Goal: Information Seeking & Learning: Check status

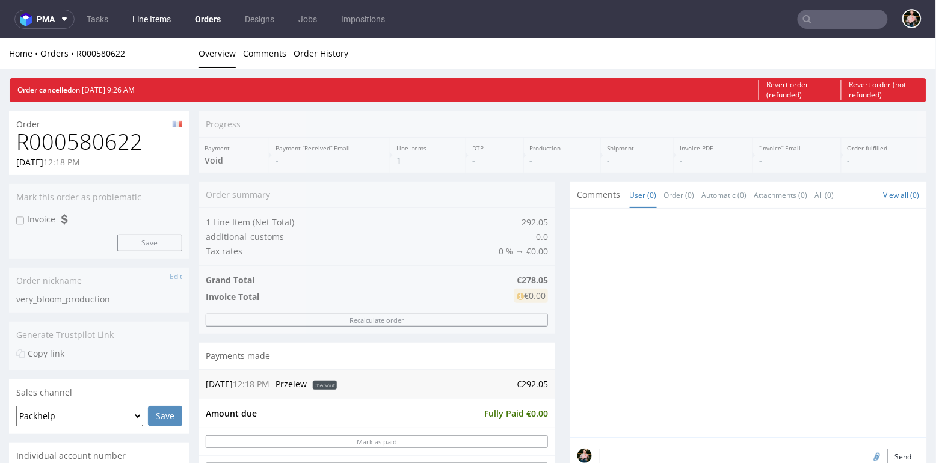
scroll to position [3, 0]
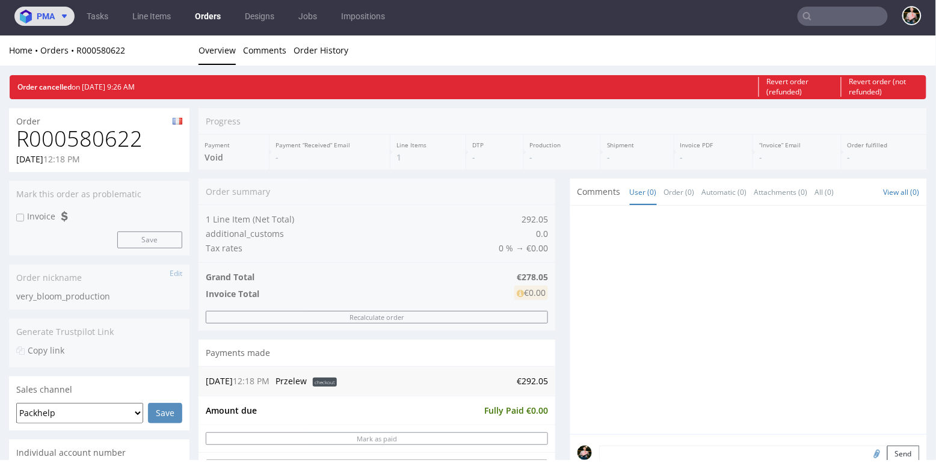
click at [55, 19] on span at bounding box center [62, 16] width 14 height 10
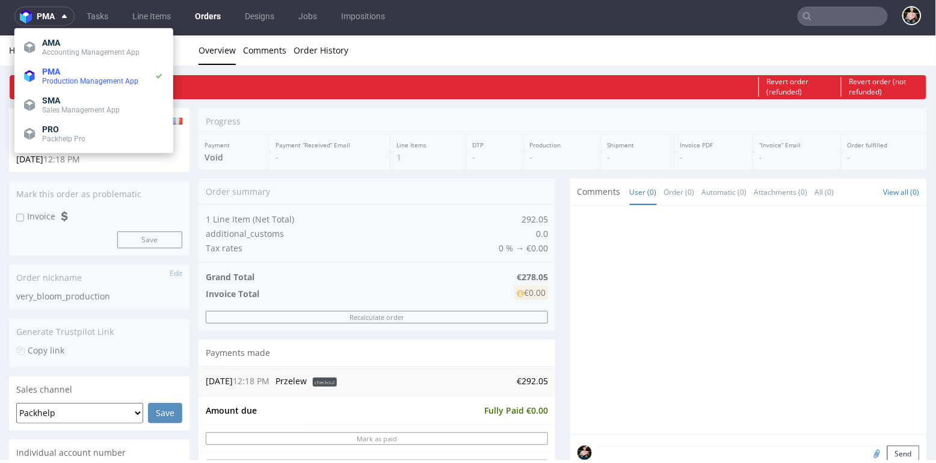
click at [211, 17] on link "Orders" at bounding box center [208, 16] width 40 height 19
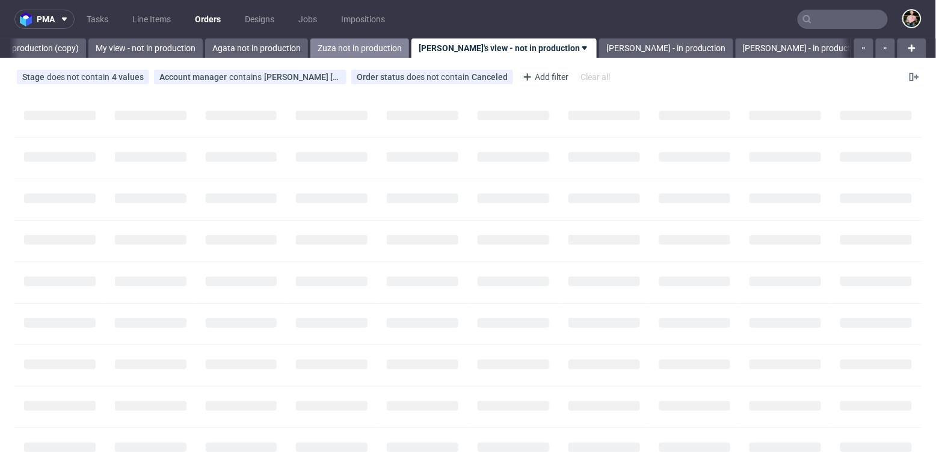
click at [310, 49] on link "Zuza not in production" at bounding box center [359, 47] width 99 height 19
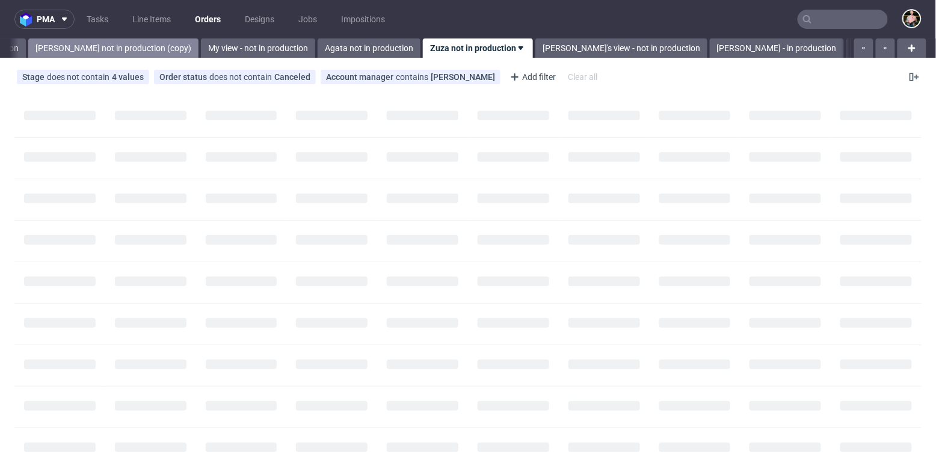
scroll to position [0, 312]
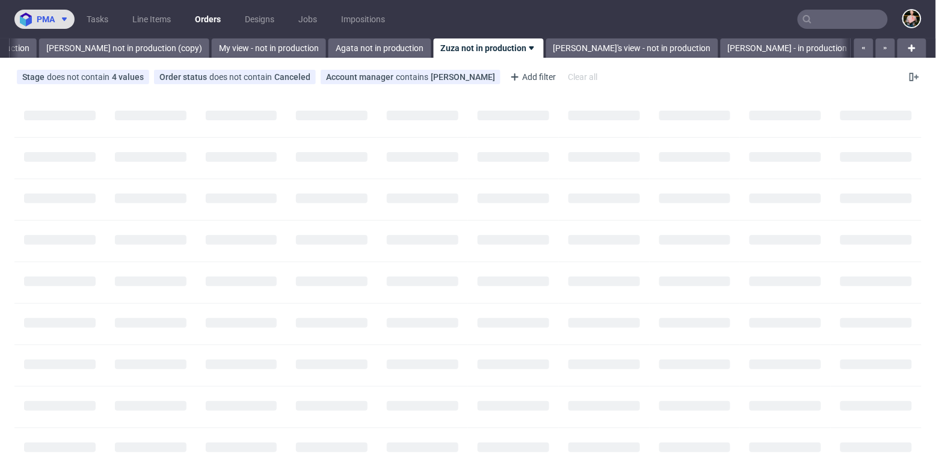
click at [46, 16] on span "pma" at bounding box center [46, 19] width 18 height 8
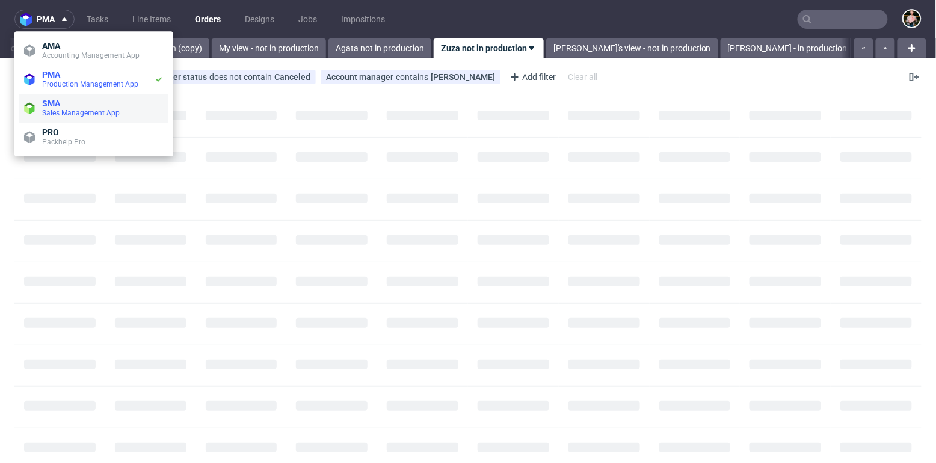
click at [60, 97] on li "SMA Sales Management App" at bounding box center [93, 108] width 149 height 29
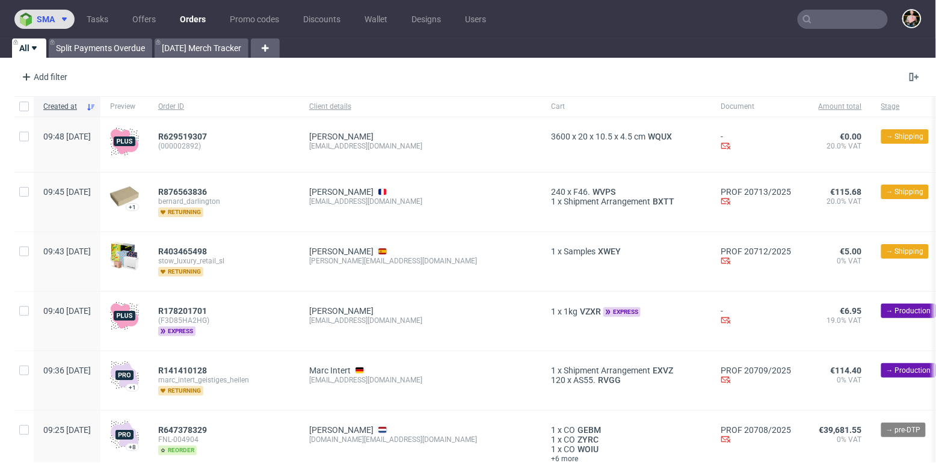
click at [38, 19] on span "sma" at bounding box center [46, 19] width 18 height 8
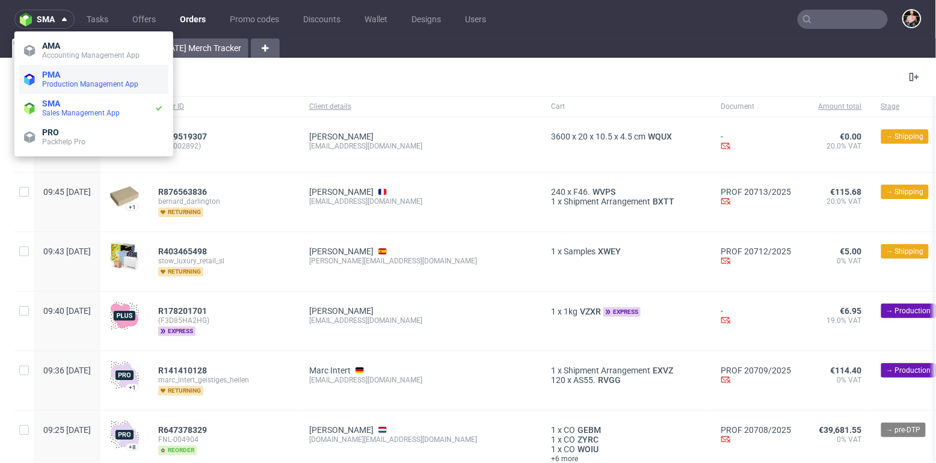
click at [54, 79] on span "Production Management App" at bounding box center [102, 84] width 121 height 10
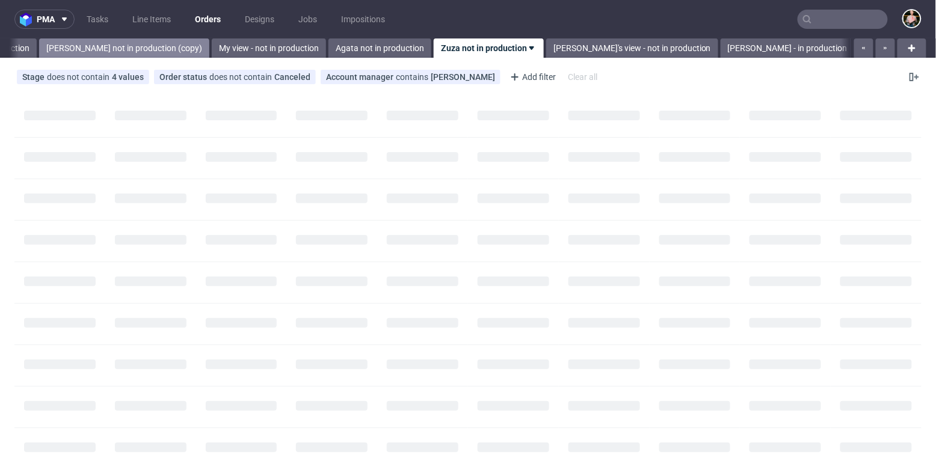
click at [102, 48] on link "Paulina not in production (copy)" at bounding box center [124, 47] width 170 height 19
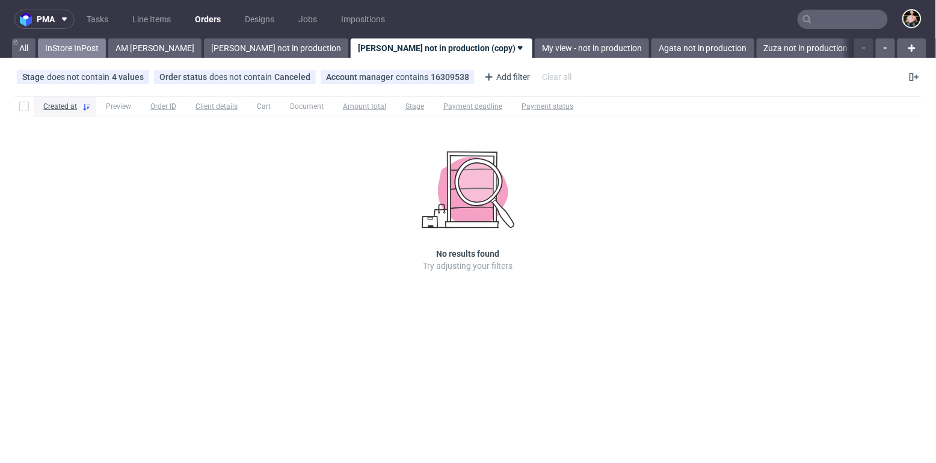
click at [69, 45] on link "InStore InPost" at bounding box center [72, 47] width 68 height 19
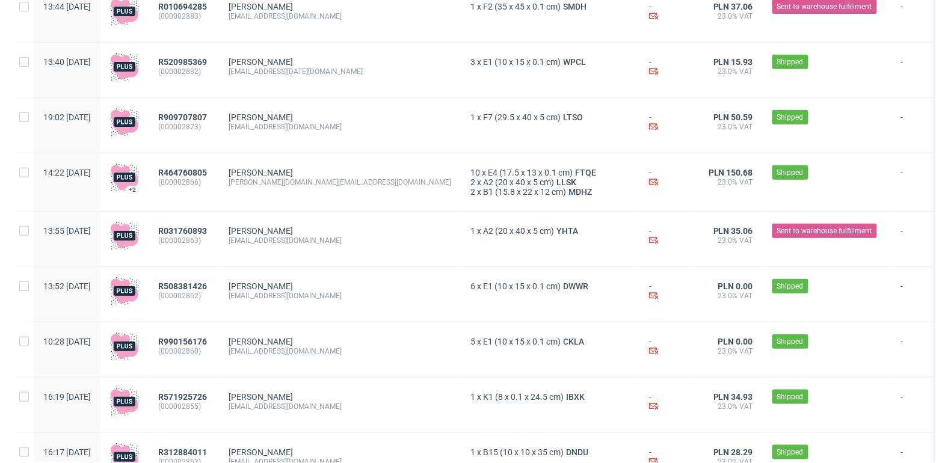
scroll to position [253, 0]
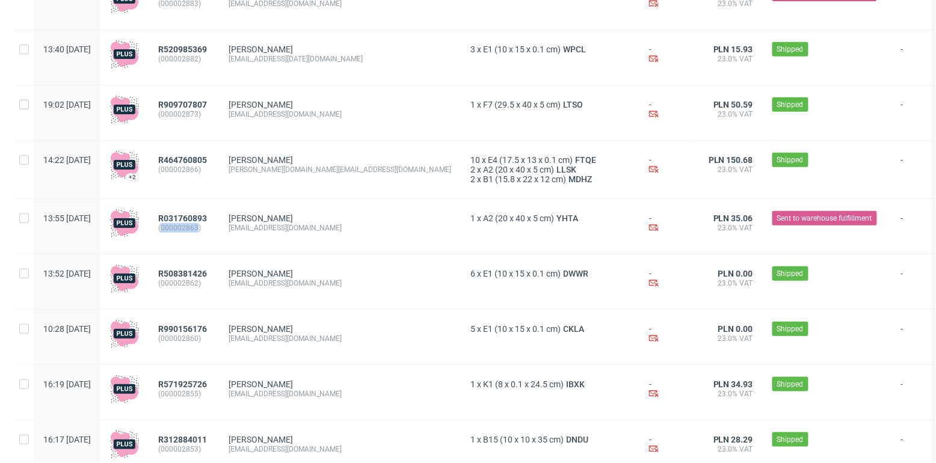
drag, startPoint x: 234, startPoint y: 230, endPoint x: 197, endPoint y: 230, distance: 36.7
click at [197, 230] on span "(000002863)" at bounding box center [183, 228] width 51 height 10
copy span "000002863"
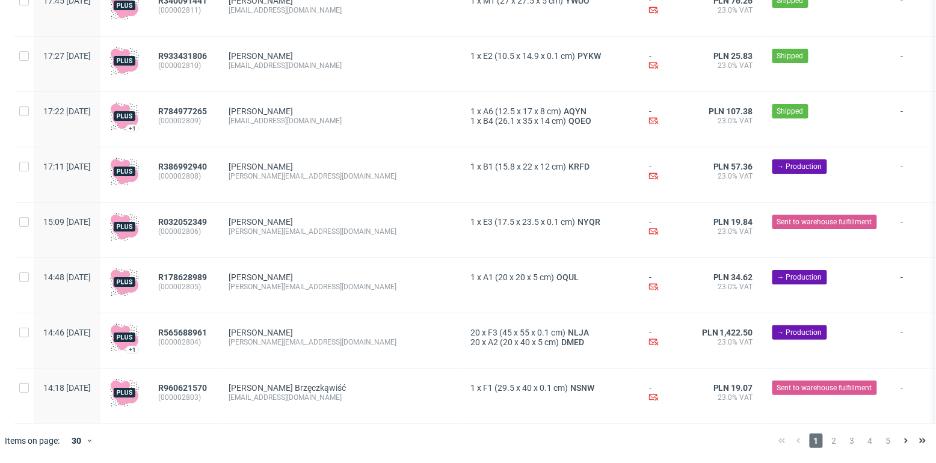
scroll to position [1371, 0]
click at [828, 440] on span "2" at bounding box center [834, 441] width 13 height 14
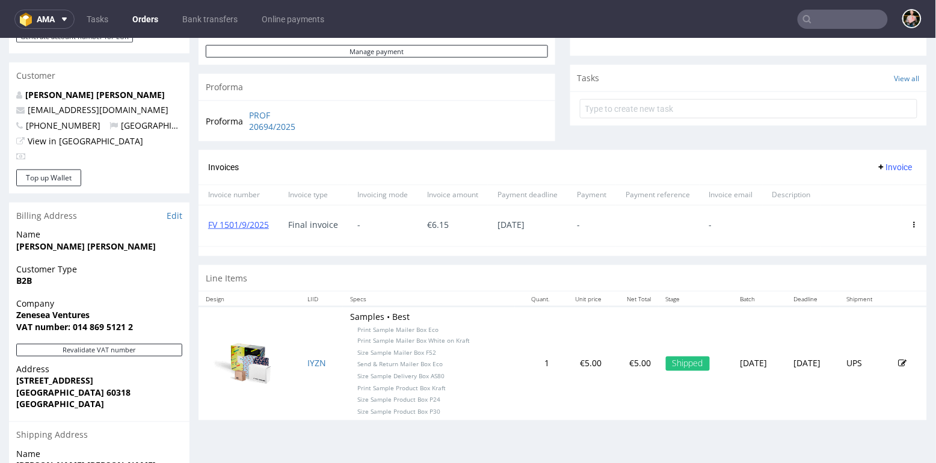
scroll to position [411, 0]
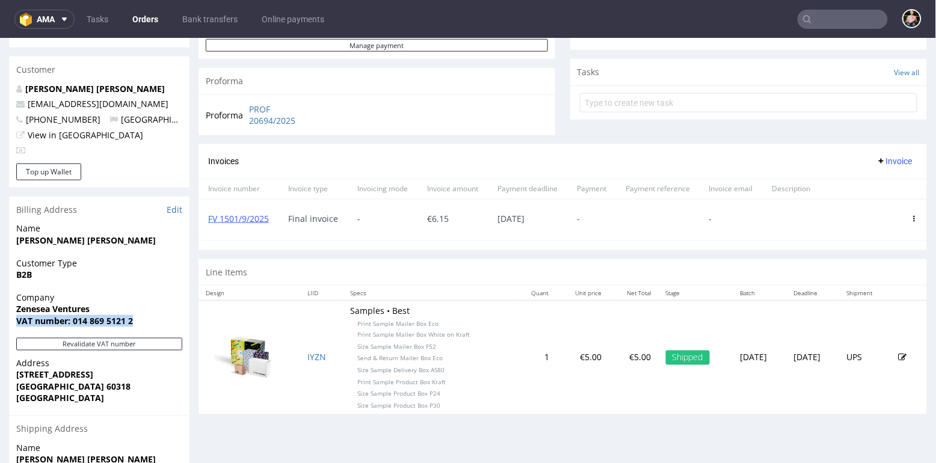
drag, startPoint x: 140, startPoint y: 320, endPoint x: 16, endPoint y: 316, distance: 123.9
click at [16, 316] on span "VAT number: 014 869 5121 2" at bounding box center [99, 321] width 166 height 12
copy strong "VAT number: 014 869 5121 2"
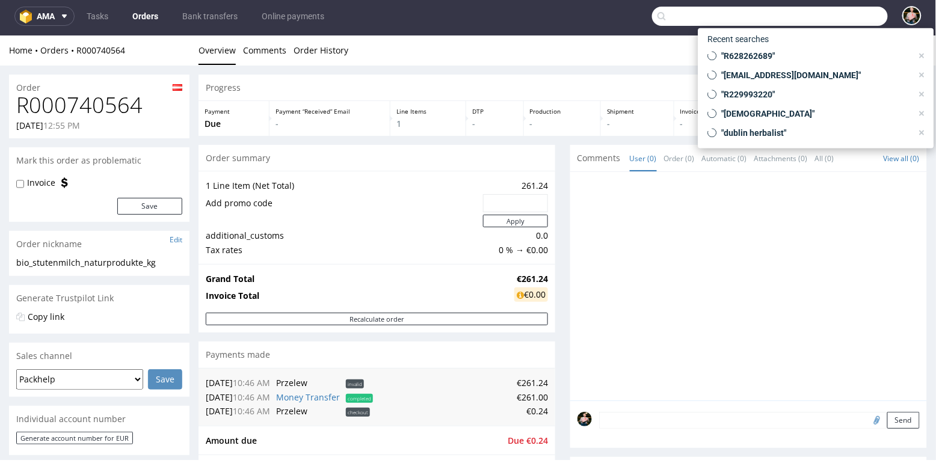
click at [815, 20] on input "text" at bounding box center [770, 16] width 236 height 19
paste input "R726420575"
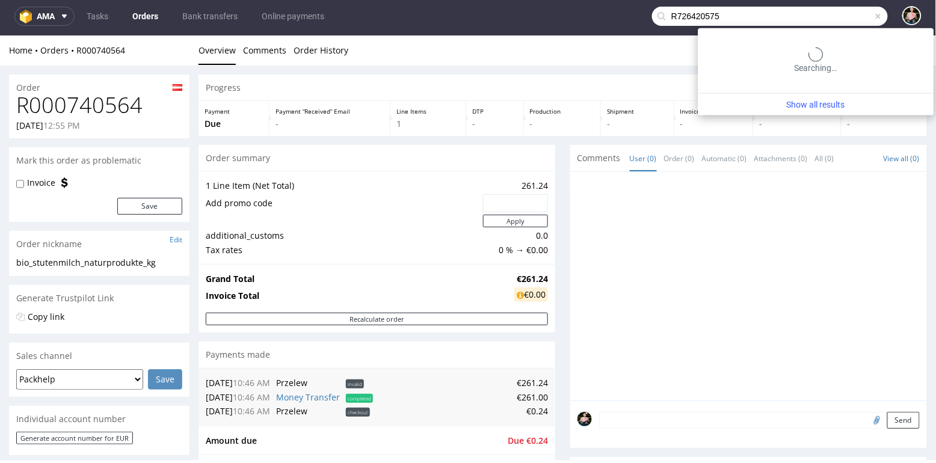
type input "R726420575"
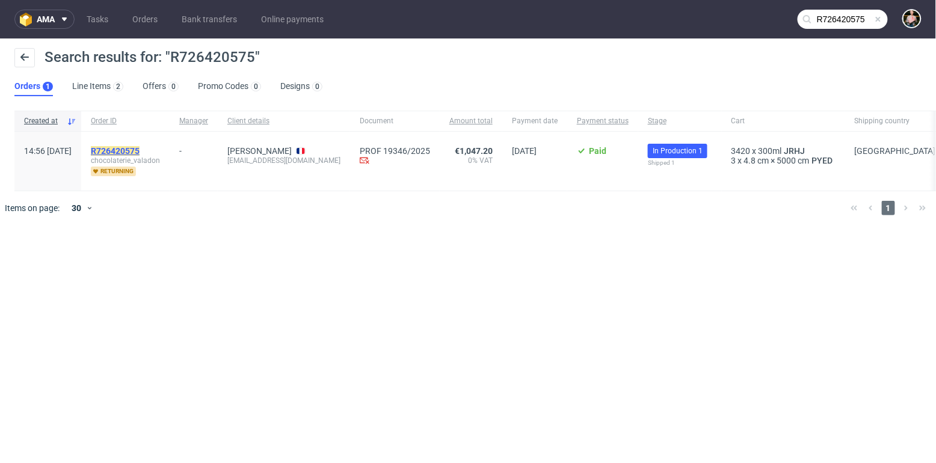
click at [132, 149] on mark "R726420575" at bounding box center [115, 151] width 49 height 10
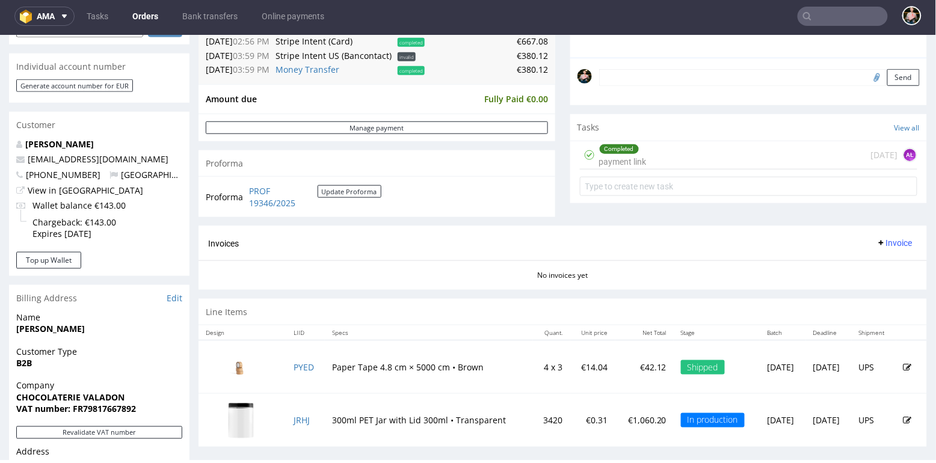
scroll to position [339, 0]
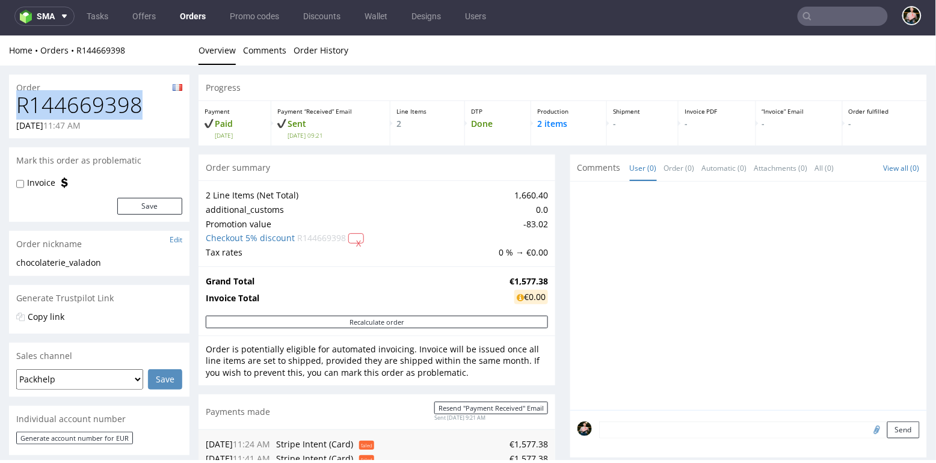
drag, startPoint x: 147, startPoint y: 103, endPoint x: 16, endPoint y: 105, distance: 131.1
click at [16, 105] on h1 "R144669398" at bounding box center [99, 105] width 166 height 24
copy h1 "R144669398"
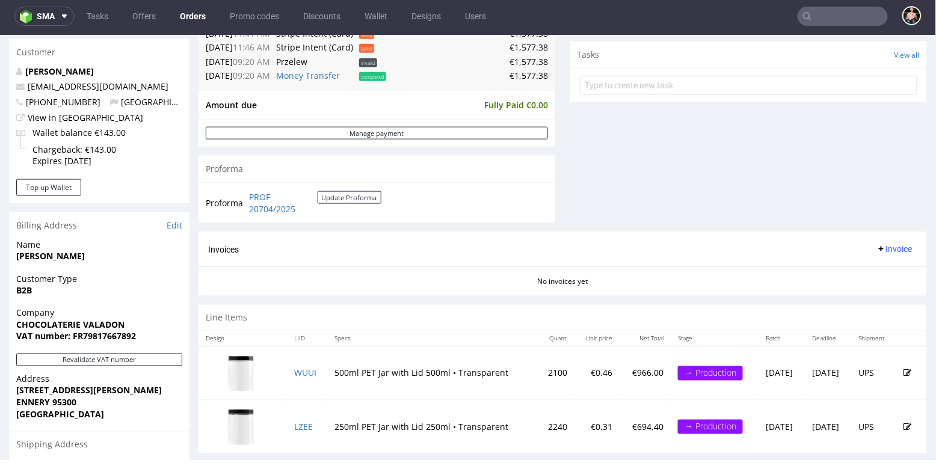
scroll to position [418, 0]
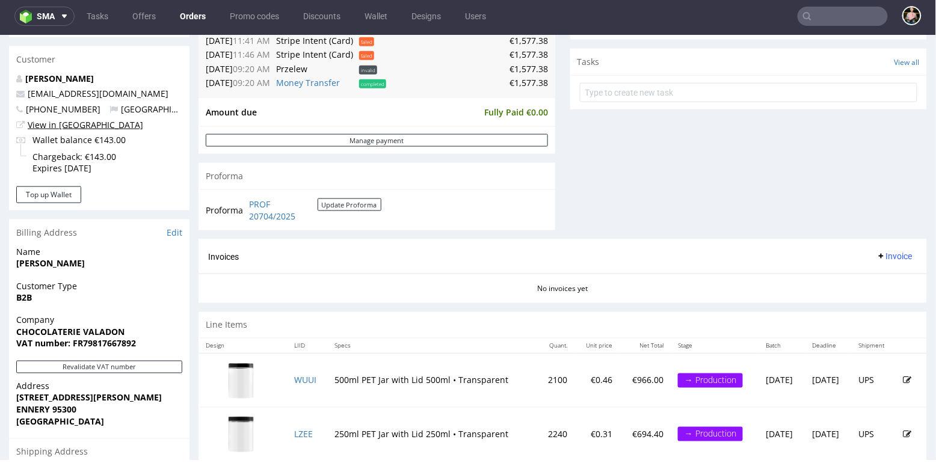
click at [69, 122] on link "View in Hubspot" at bounding box center [85, 123] width 115 height 11
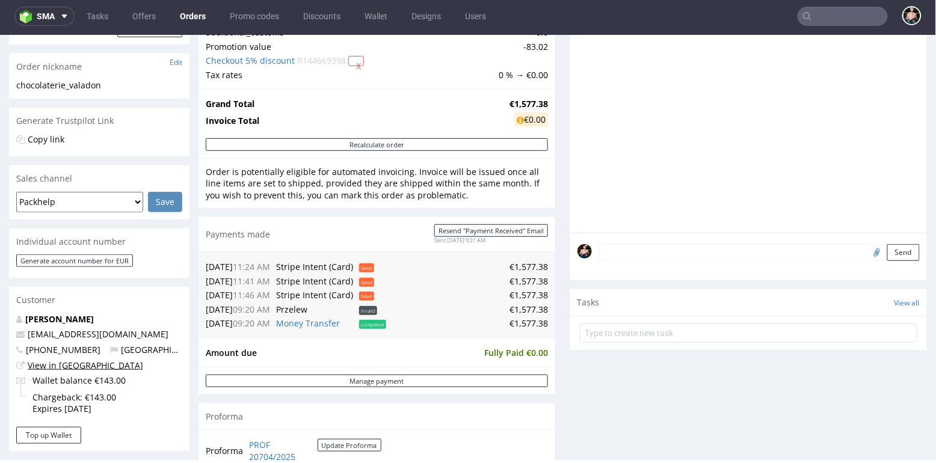
scroll to position [0, 0]
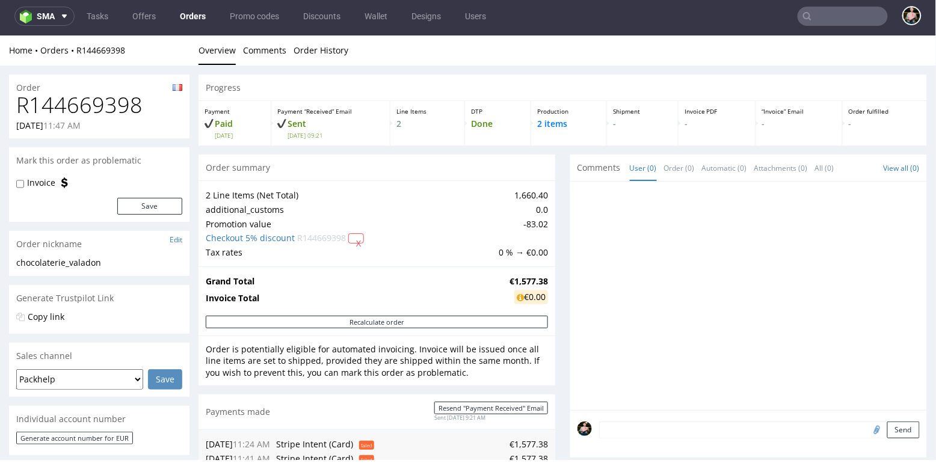
click at [399, 242] on td "Checkout 5% discount R144669398 X" at bounding box center [351, 237] width 290 height 14
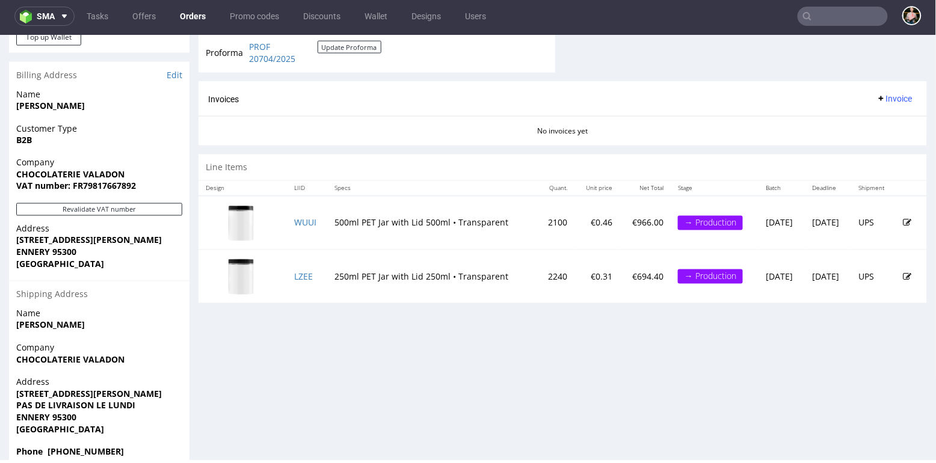
scroll to position [295, 0]
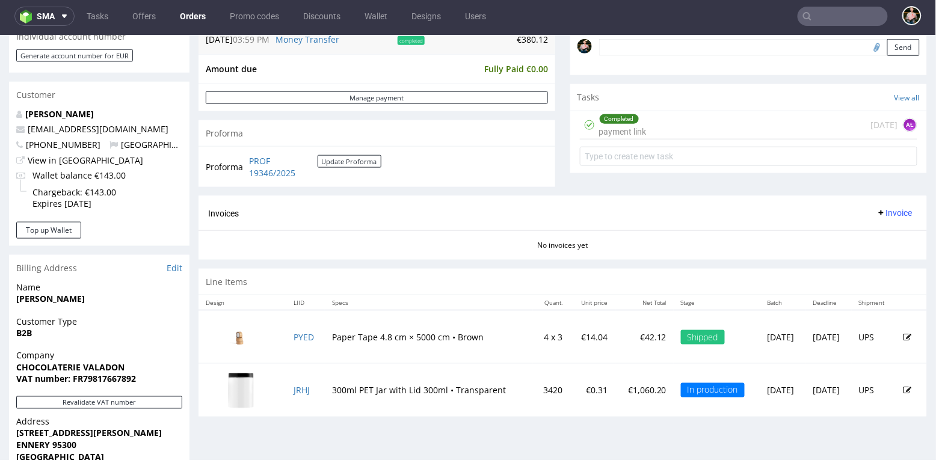
scroll to position [424, 0]
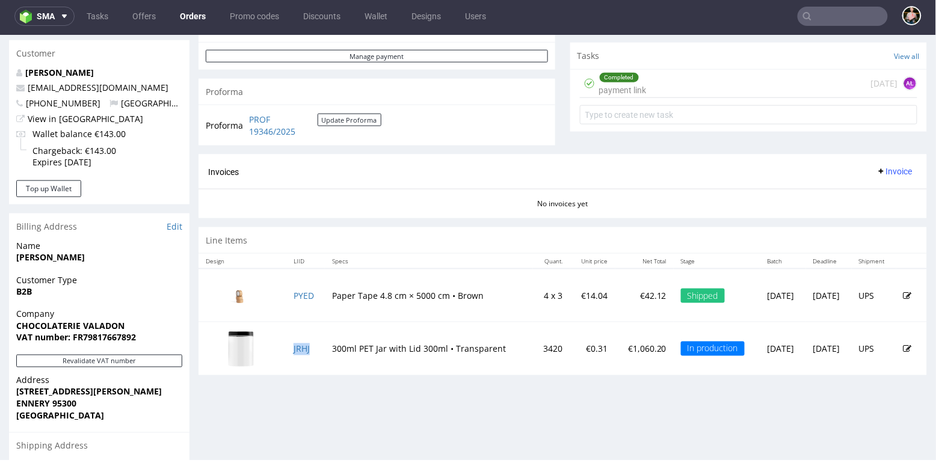
click at [313, 345] on td "JRHJ" at bounding box center [305, 349] width 38 height 54
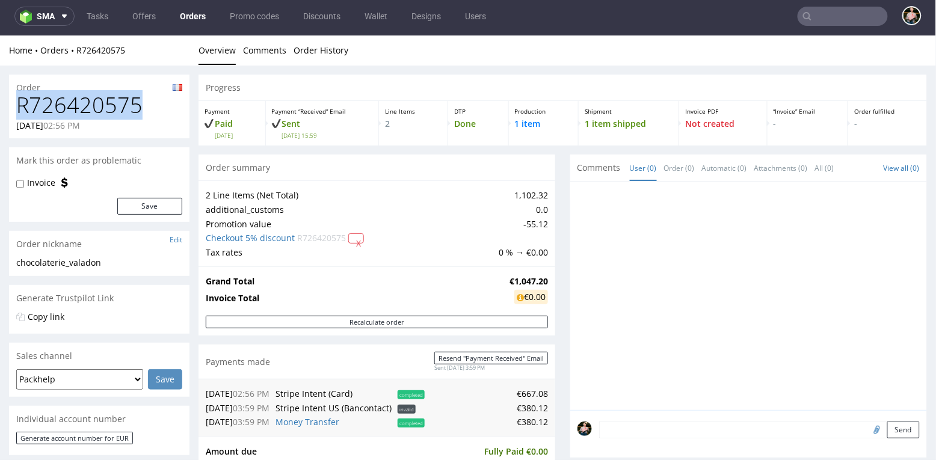
drag, startPoint x: 149, startPoint y: 106, endPoint x: 10, endPoint y: 108, distance: 139.5
click at [10, 108] on div "R726420575 21.08.2025 02:56 PM" at bounding box center [99, 115] width 180 height 45
copy h1 "R726420575"
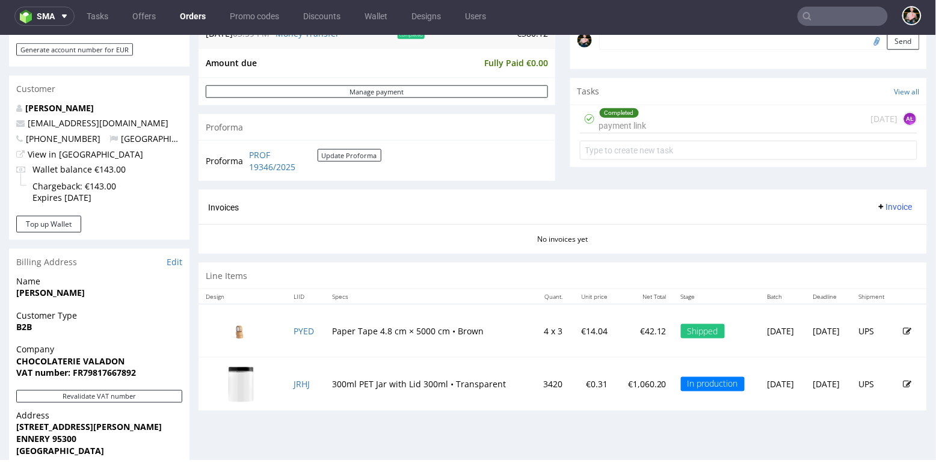
scroll to position [394, 0]
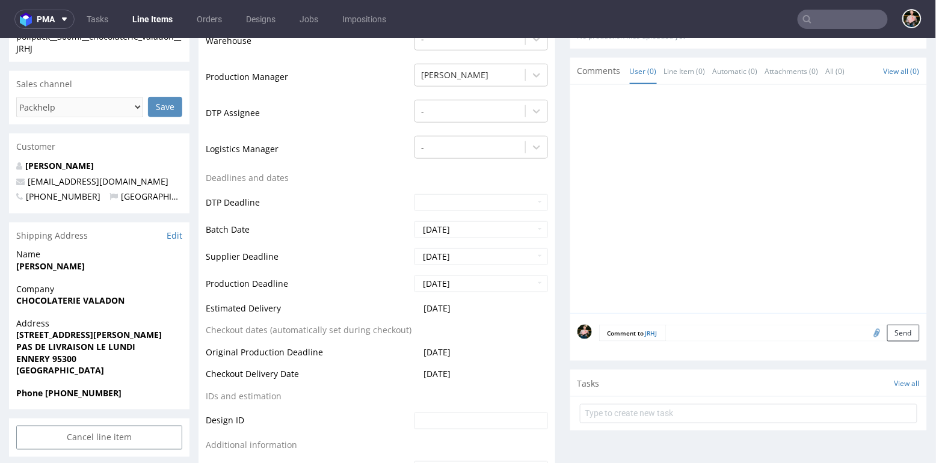
scroll to position [336, 0]
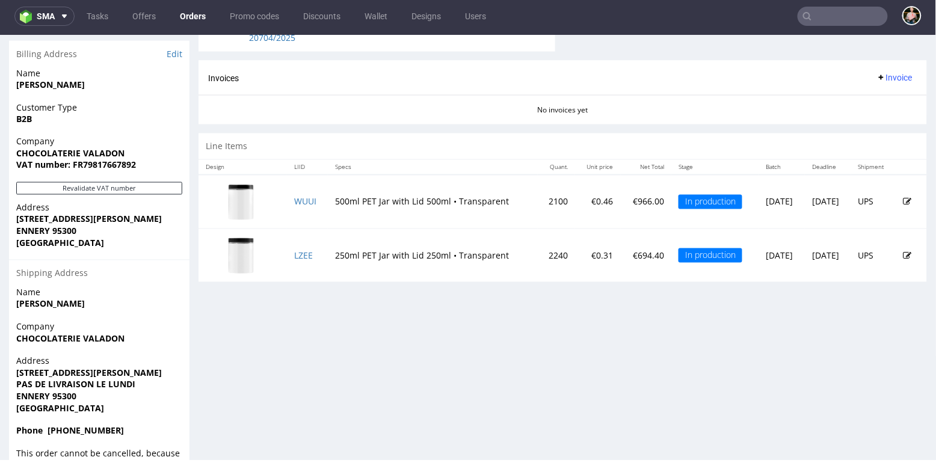
scroll to position [594, 0]
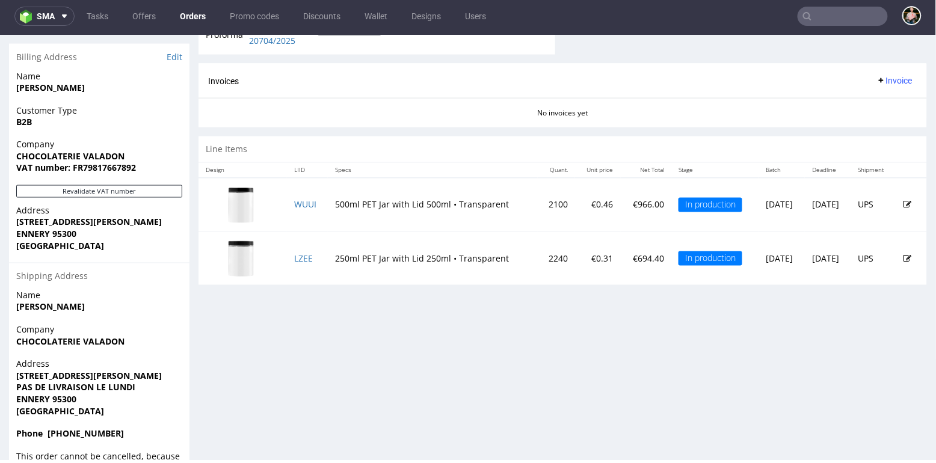
click at [245, 252] on img at bounding box center [241, 258] width 60 height 46
click at [236, 252] on img at bounding box center [241, 258] width 60 height 46
click at [264, 200] on img at bounding box center [241, 205] width 60 height 46
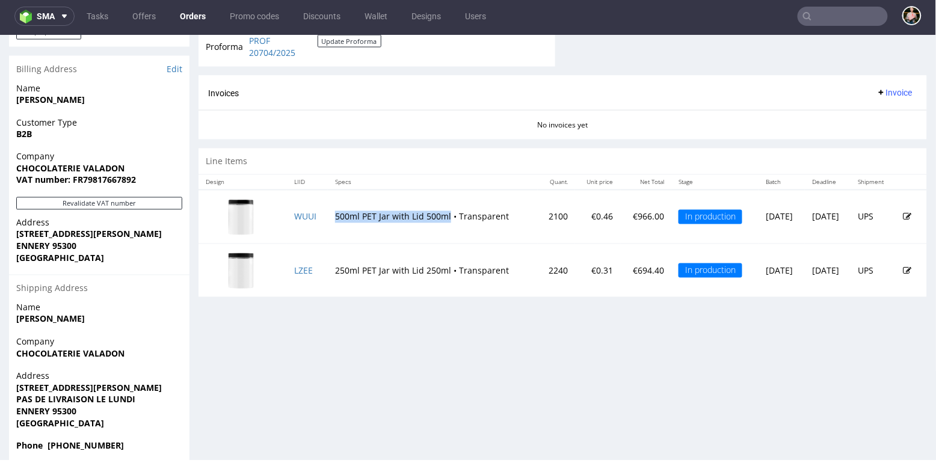
drag, startPoint x: 444, startPoint y: 212, endPoint x: 325, endPoint y: 212, distance: 119.1
click at [328, 212] on td "500ml PET Jar with Lid 500ml • Transparent" at bounding box center [433, 216] width 210 height 54
copy td "500ml PET Jar with Lid 500ml"
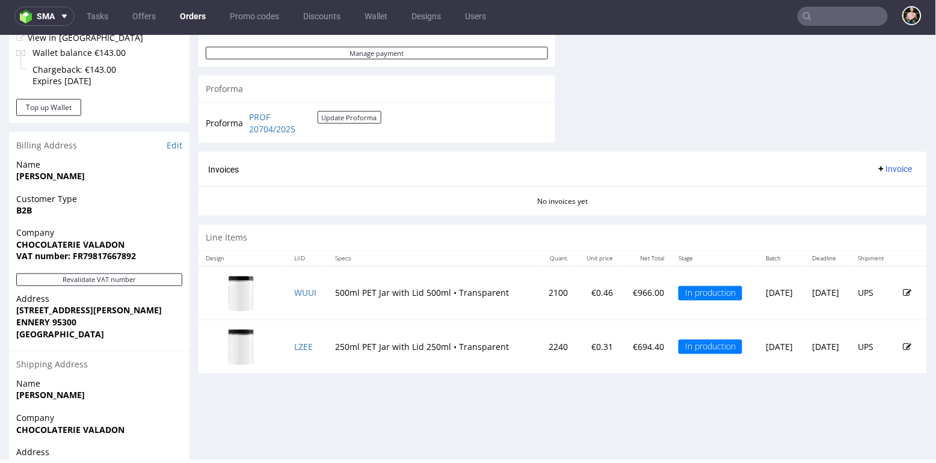
click at [328, 278] on td "500ml PET Jar with Lid 500ml • Transparent" at bounding box center [433, 293] width 210 height 54
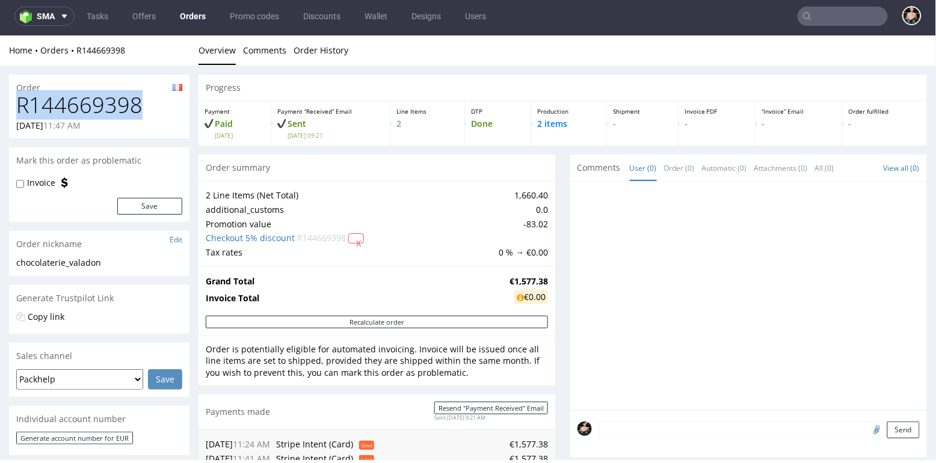
drag, startPoint x: 149, startPoint y: 109, endPoint x: 19, endPoint y: 103, distance: 130.0
click at [19, 103] on h1 "R144669398" at bounding box center [99, 105] width 166 height 24
copy h1 "R144669398"
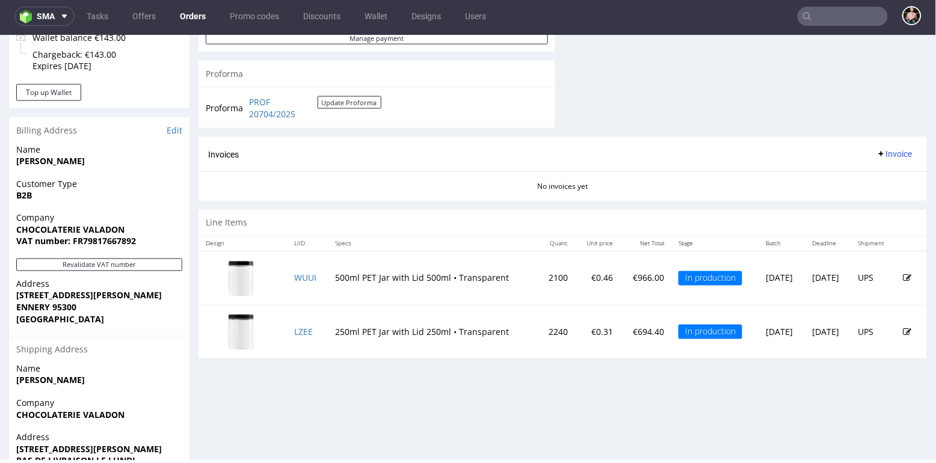
scroll to position [504, 0]
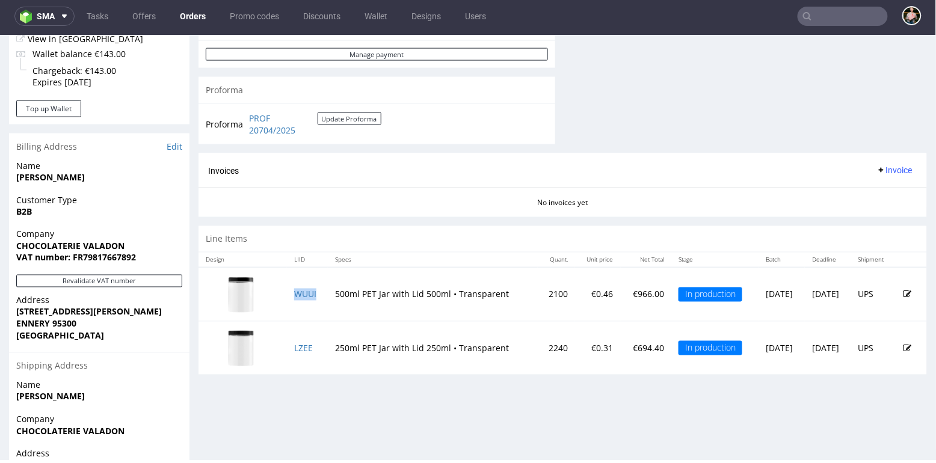
click at [320, 288] on tr "WUUI 500ml PET Jar with Lid 500ml • Transparent 2100 €0.46 €966.00 In productio…" at bounding box center [562, 294] width 728 height 54
click at [378, 321] on td "250ml PET Jar with Lid 250ml • Transparent" at bounding box center [433, 348] width 210 height 54
drag, startPoint x: 283, startPoint y: 286, endPoint x: 503, endPoint y: 354, distance: 230.0
click at [503, 354] on tbody "WUUI 500ml PET Jar with Lid 500ml • Transparent 2100 €0.46 €966.00 In productio…" at bounding box center [562, 320] width 728 height 107
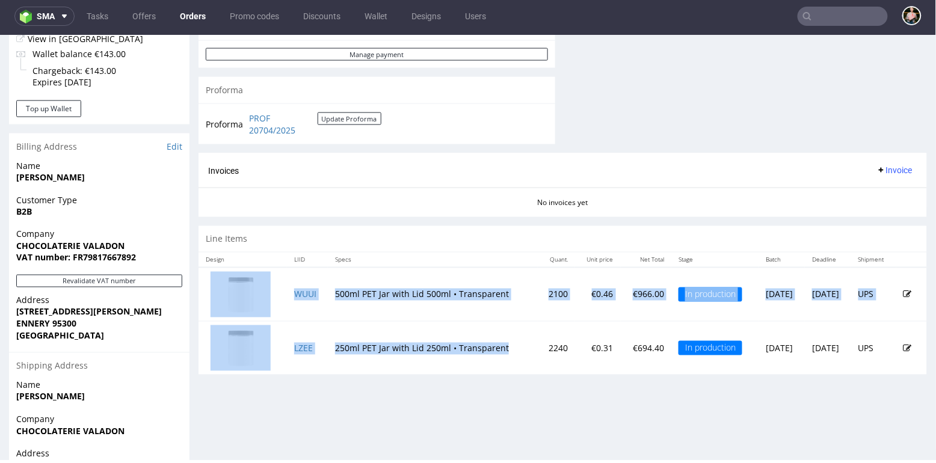
drag, startPoint x: 505, startPoint y: 343, endPoint x: 281, endPoint y: 286, distance: 230.9
click at [281, 286] on tbody "WUUI 500ml PET Jar with Lid 500ml • Transparent 2100 €0.46 €966.00 In productio…" at bounding box center [562, 320] width 728 height 107
copy tbody "WUUI 500ml PET Jar with Lid 500ml • Transparent 2100 €0.46 €966.00 In productio…"
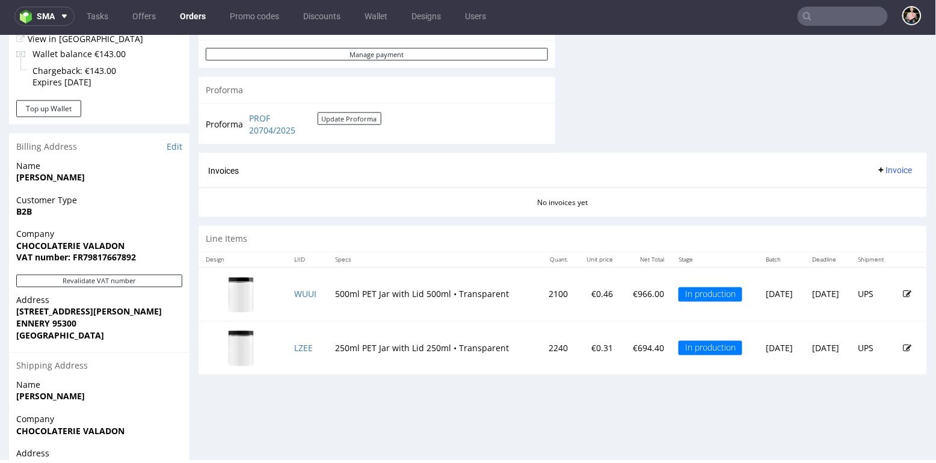
click at [467, 312] on td "500ml PET Jar with Lid 500ml • Transparent" at bounding box center [433, 294] width 210 height 54
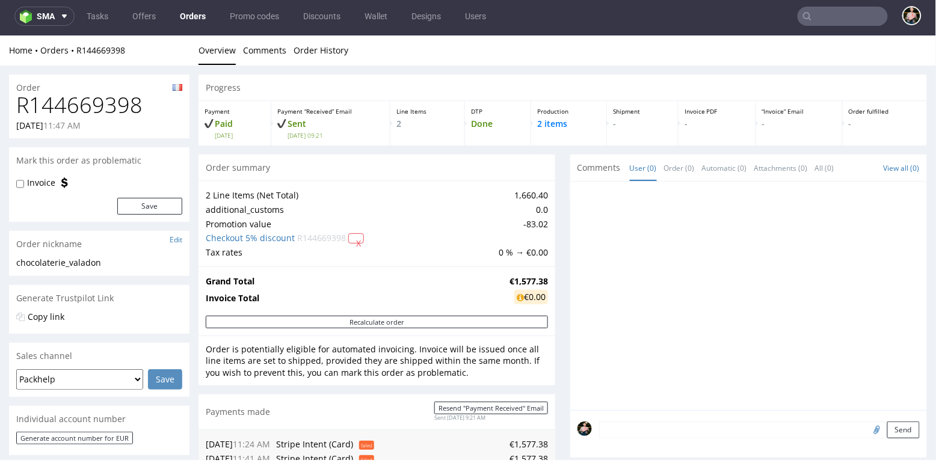
scroll to position [641, 0]
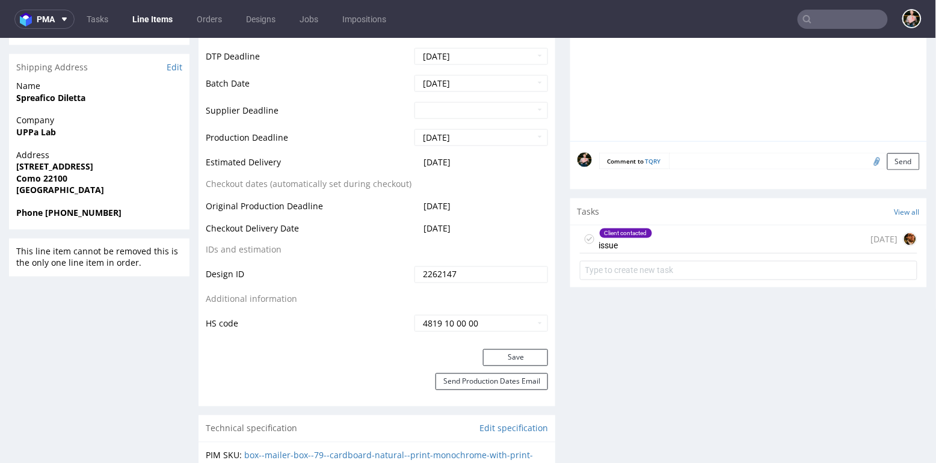
scroll to position [502, 0]
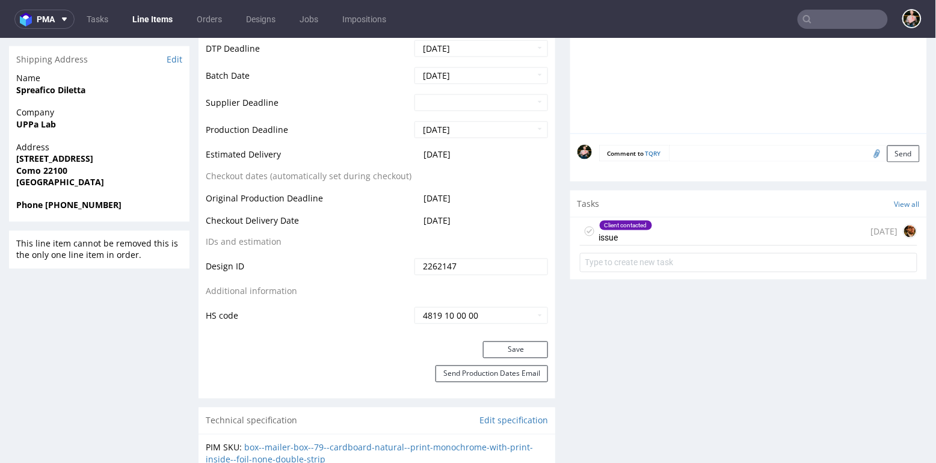
click at [698, 231] on div "Client contacted issue [DATE]" at bounding box center [748, 231] width 337 height 28
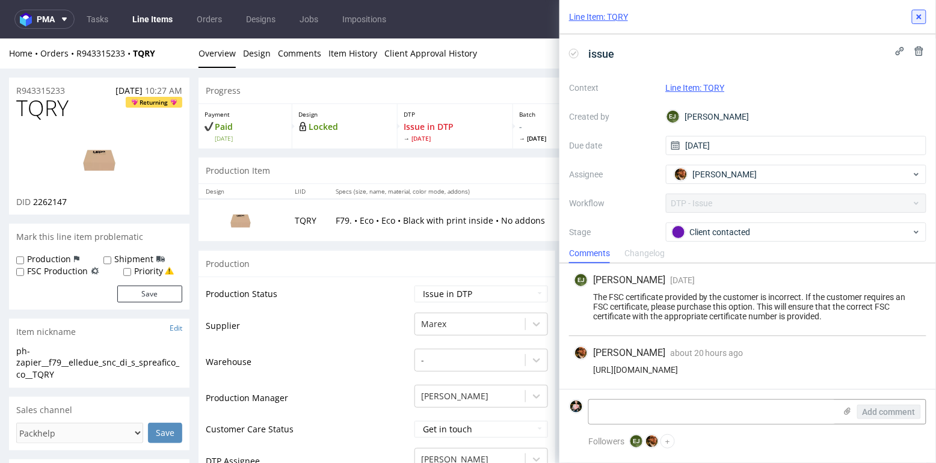
click at [921, 17] on icon at bounding box center [919, 17] width 10 height 10
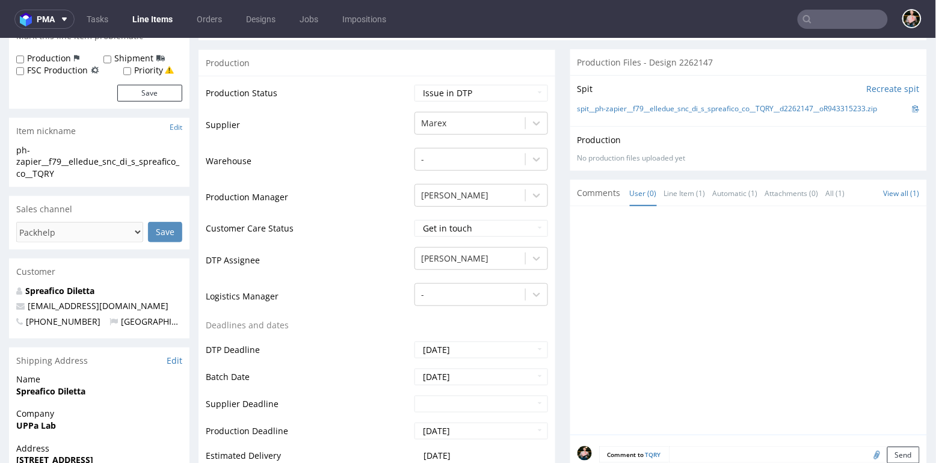
scroll to position [405, 0]
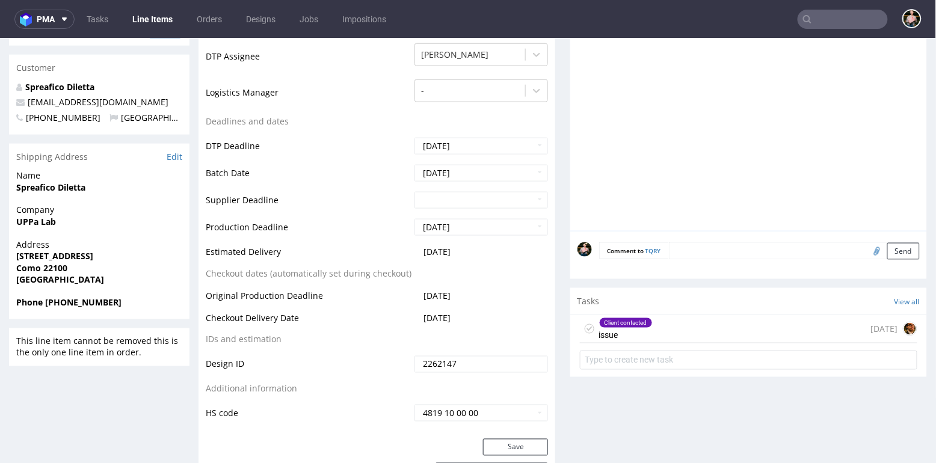
click at [713, 316] on div "Client contacted issue [DATE]" at bounding box center [748, 329] width 337 height 28
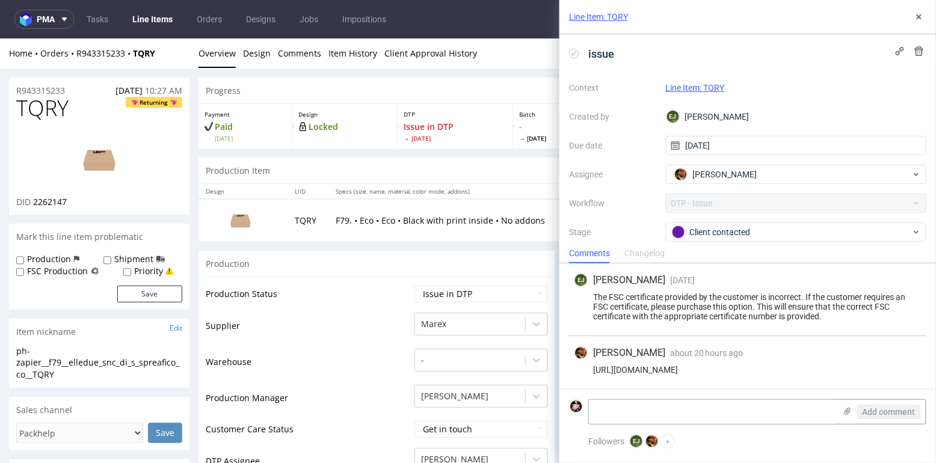
click at [97, 157] on img at bounding box center [99, 159] width 96 height 54
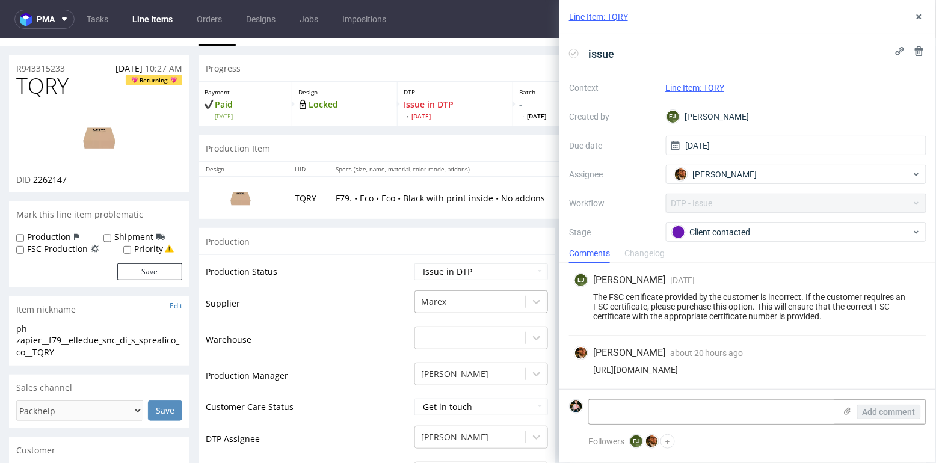
scroll to position [20, 0]
click at [603, 408] on textarea at bounding box center [712, 412] width 247 height 24
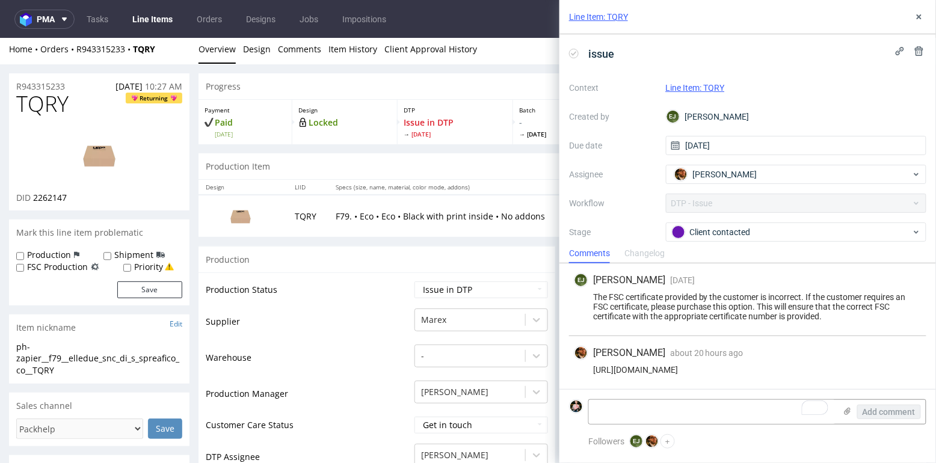
scroll to position [0, 0]
